Goal: Browse casually: Explore the website without a specific task or goal

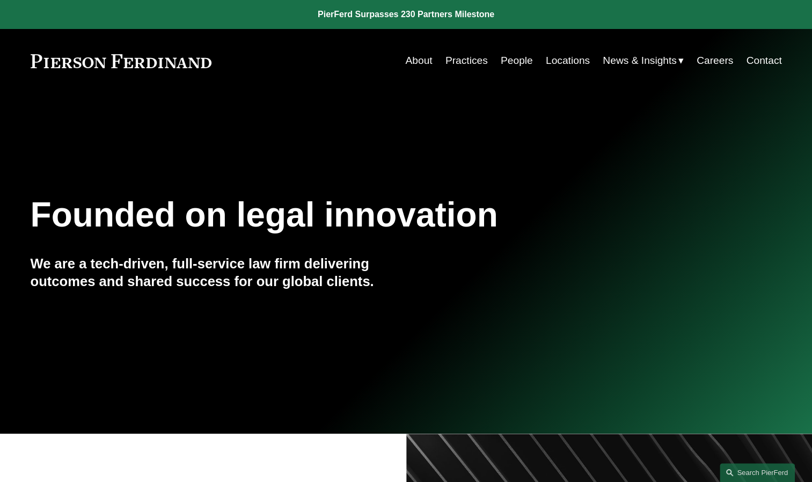
click at [514, 64] on link "People" at bounding box center [517, 60] width 32 height 20
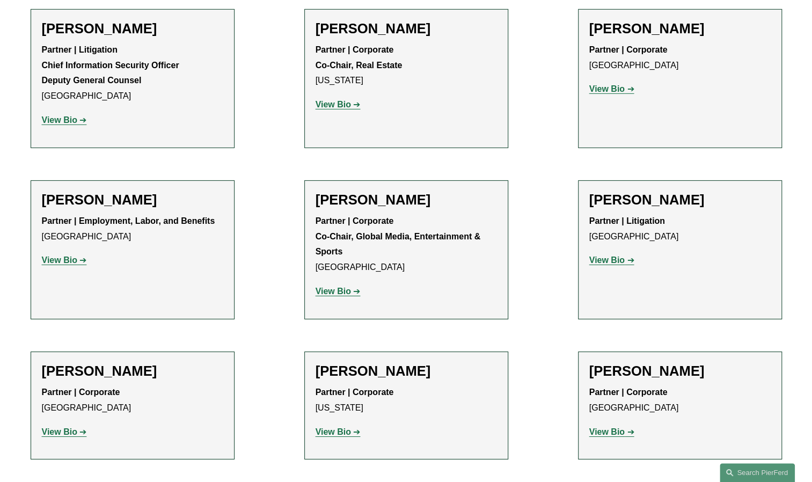
scroll to position [11733, 0]
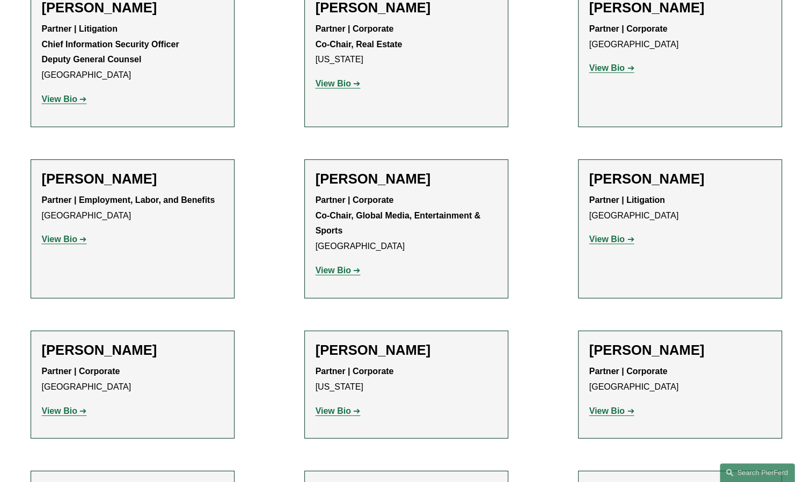
drag, startPoint x: 815, startPoint y: 426, endPoint x: 798, endPoint y: 77, distance: 348.7
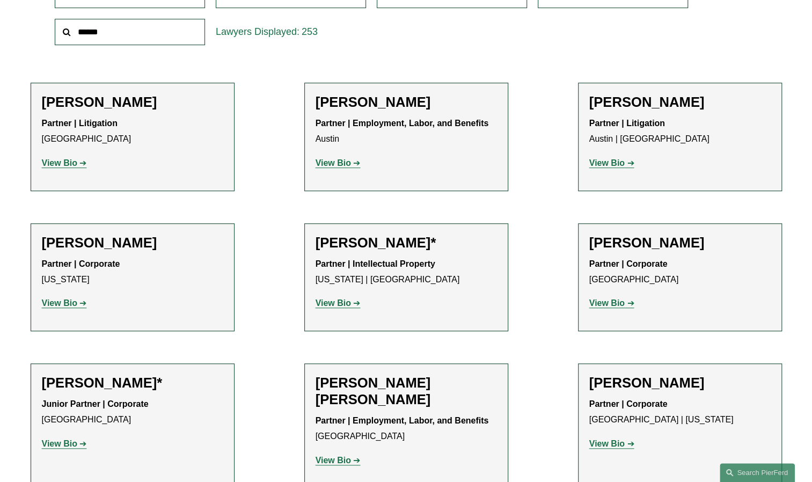
scroll to position [0, 0]
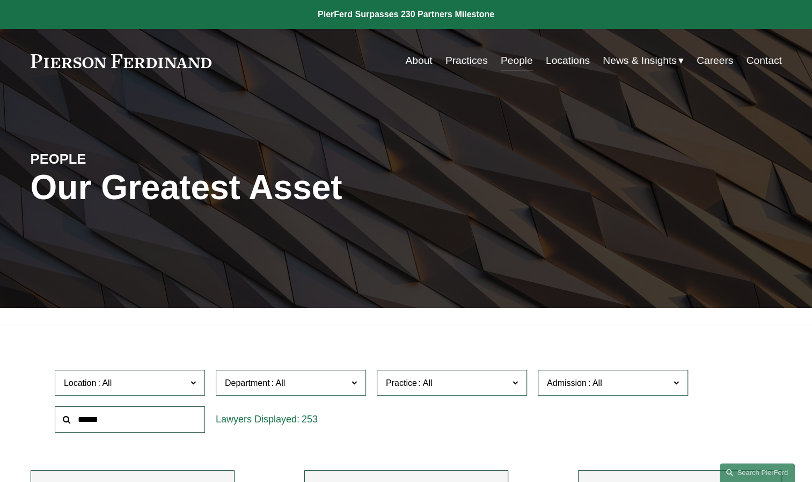
click at [157, 61] on link at bounding box center [121, 61] width 181 height 14
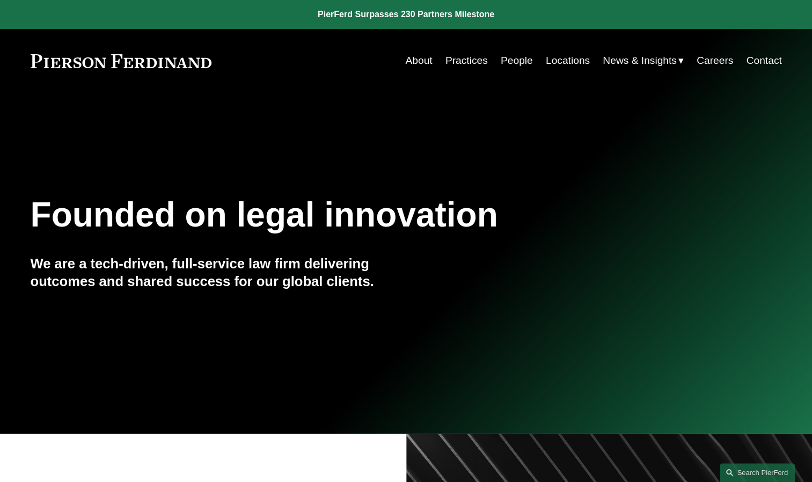
click at [131, 128] on div "Founded on legal innovation We are a tech-driven, full-service law firm deliver…" at bounding box center [406, 263] width 812 height 291
click at [149, 59] on link at bounding box center [121, 61] width 181 height 14
